Goal: Task Accomplishment & Management: Use online tool/utility

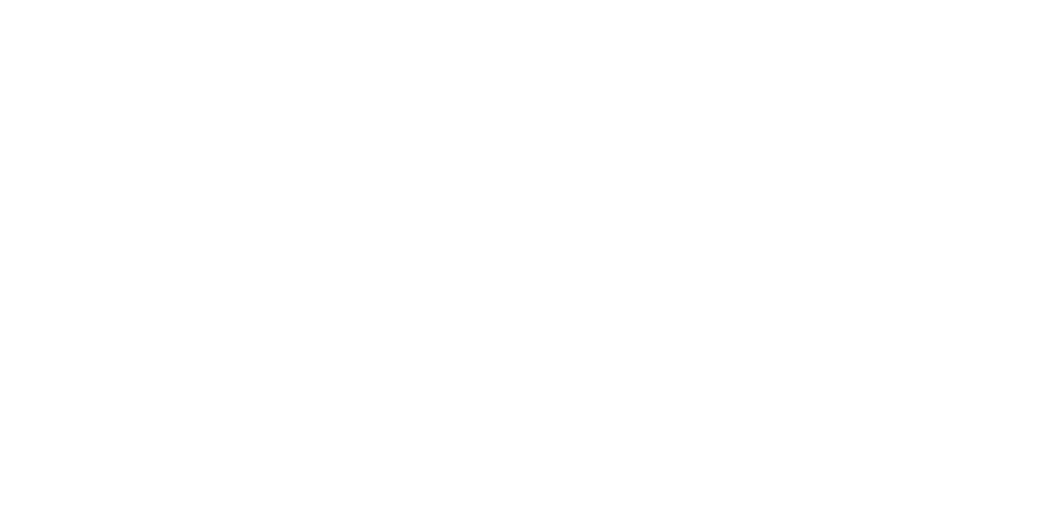
scroll to position [293, 0]
click at [517, 255] on button "Clock On" at bounding box center [472, 259] width 90 height 26
click at [217, 112] on button "Order details" at bounding box center [138, 102] width 155 height 41
click at [1046, 92] on div "Order details Collaborate Checklists 0/0 Tracking Linked Orders Timeline Order …" at bounding box center [523, 263] width 1047 height 527
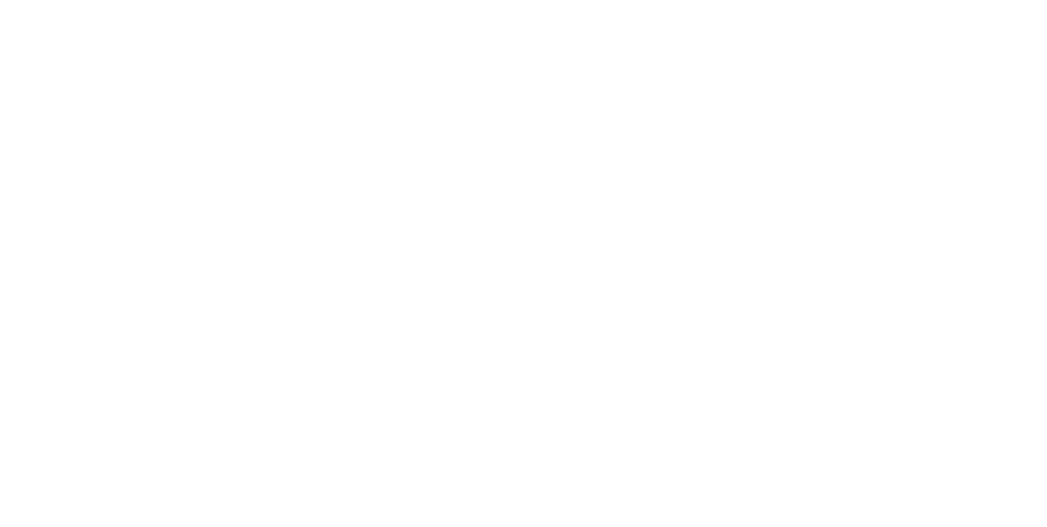
click at [217, 214] on button "Tracking" at bounding box center [138, 224] width 155 height 41
click at [658, 407] on button at bounding box center [647, 405] width 20 height 20
click at [517, 257] on button "Clock Off" at bounding box center [472, 259] width 90 height 26
click at [217, 154] on button "Collaborate" at bounding box center [138, 143] width 155 height 41
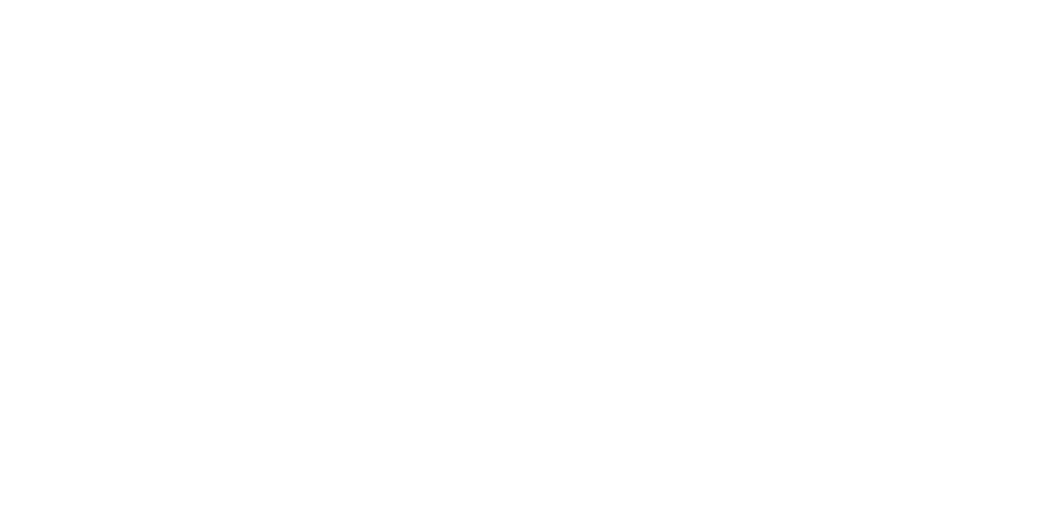
scroll to position [52, 0]
click at [736, 490] on div at bounding box center [527, 481] width 420 height 17
click at [920, 493] on button "Send" at bounding box center [887, 481] width 65 height 25
click at [875, 92] on button "Close" at bounding box center [845, 91] width 60 height 26
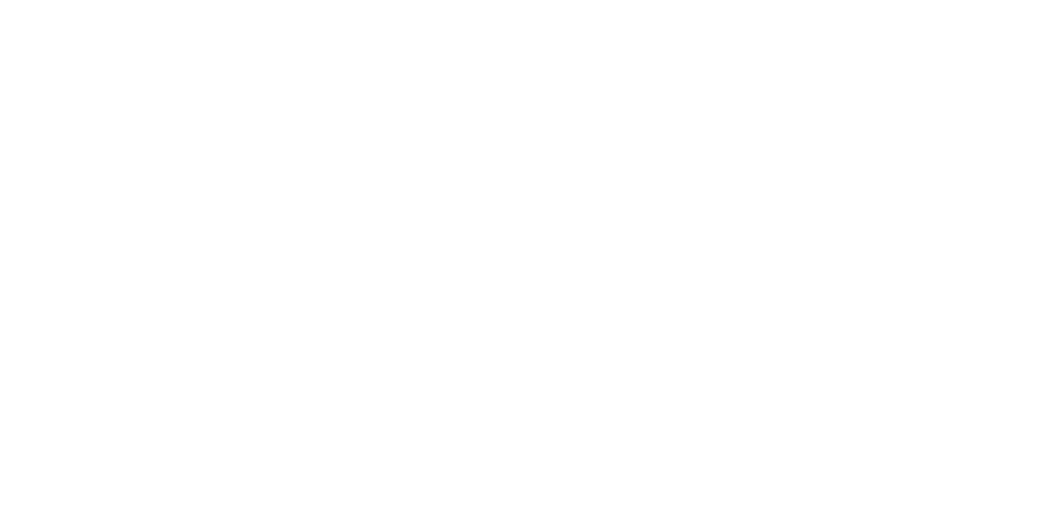
scroll to position [451, 0]
click at [171, 146] on div "Collaborate" at bounding box center [138, 143] width 65 height 15
click at [176, 108] on div "Order details" at bounding box center [141, 102] width 70 height 15
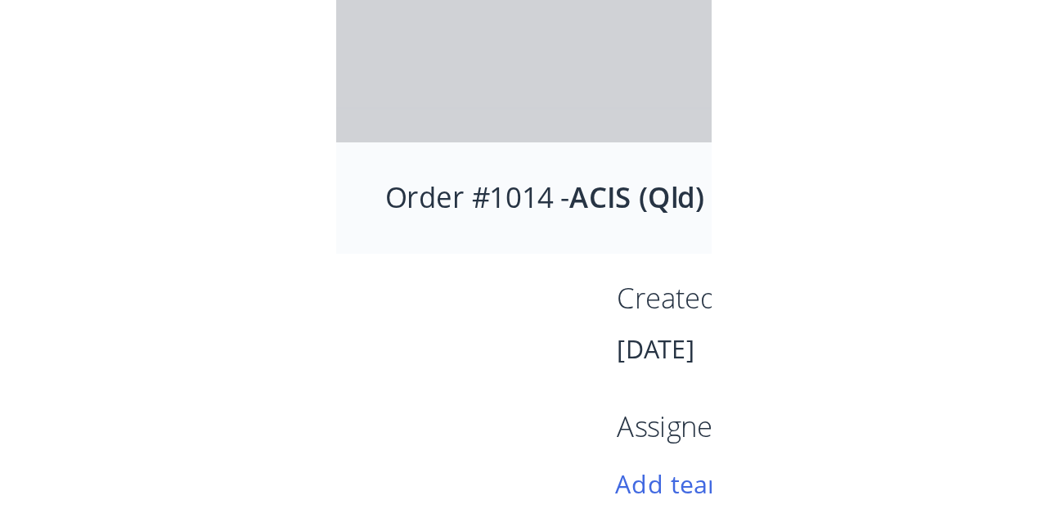
scroll to position [0, 0]
